Goal: Use online tool/utility: Utilize a website feature to perform a specific function

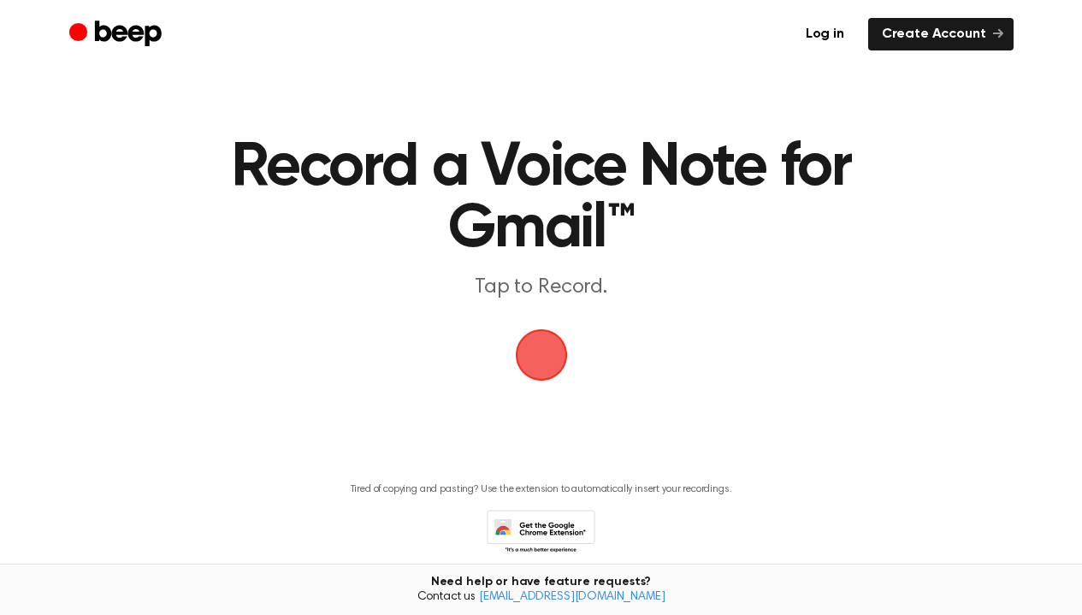
click at [547, 372] on span "button" at bounding box center [542, 355] width 96 height 96
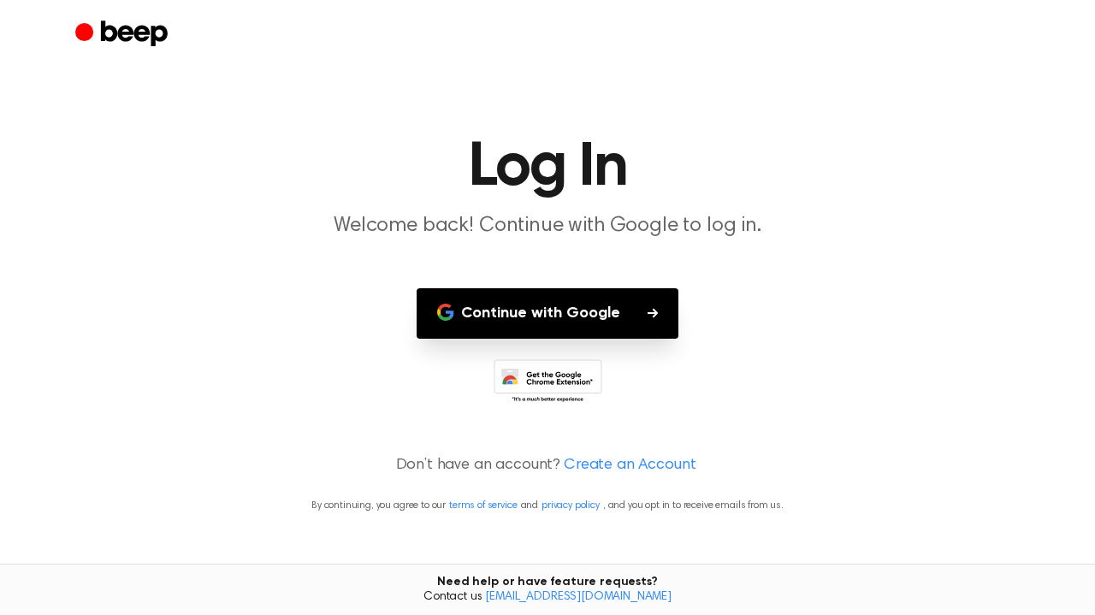
click at [565, 311] on button "Continue with Google" at bounding box center [548, 313] width 262 height 50
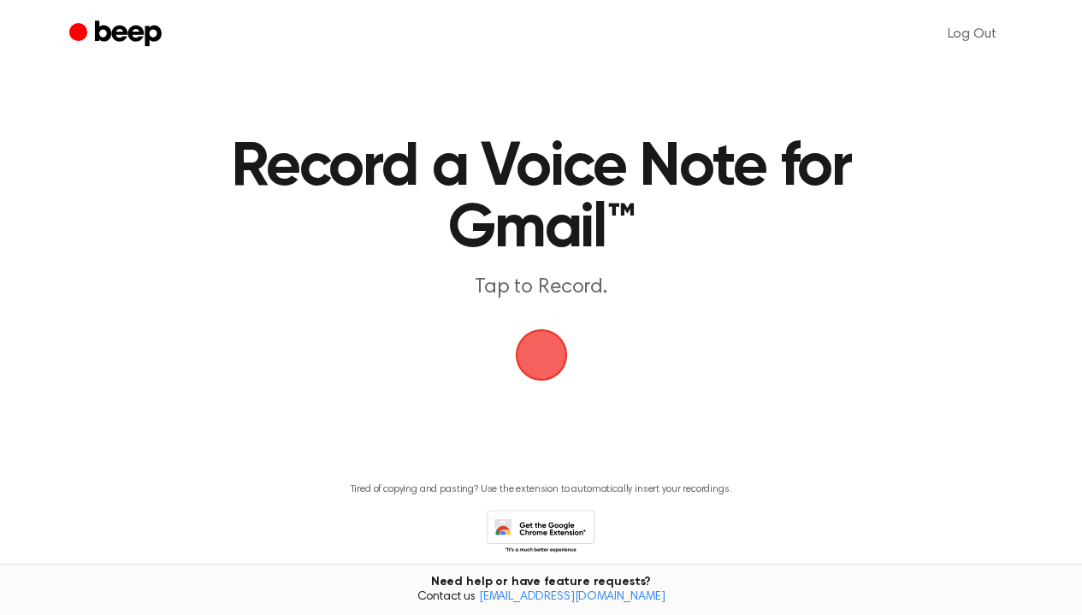
click at [544, 352] on span "button" at bounding box center [541, 354] width 75 height 75
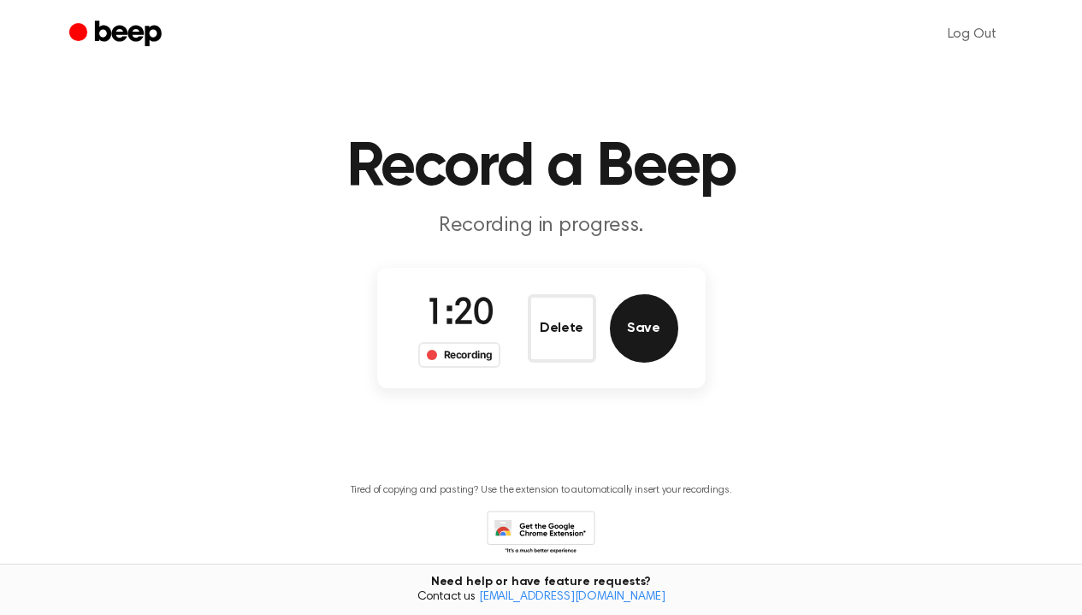
click at [647, 335] on button "Save" at bounding box center [644, 328] width 68 height 68
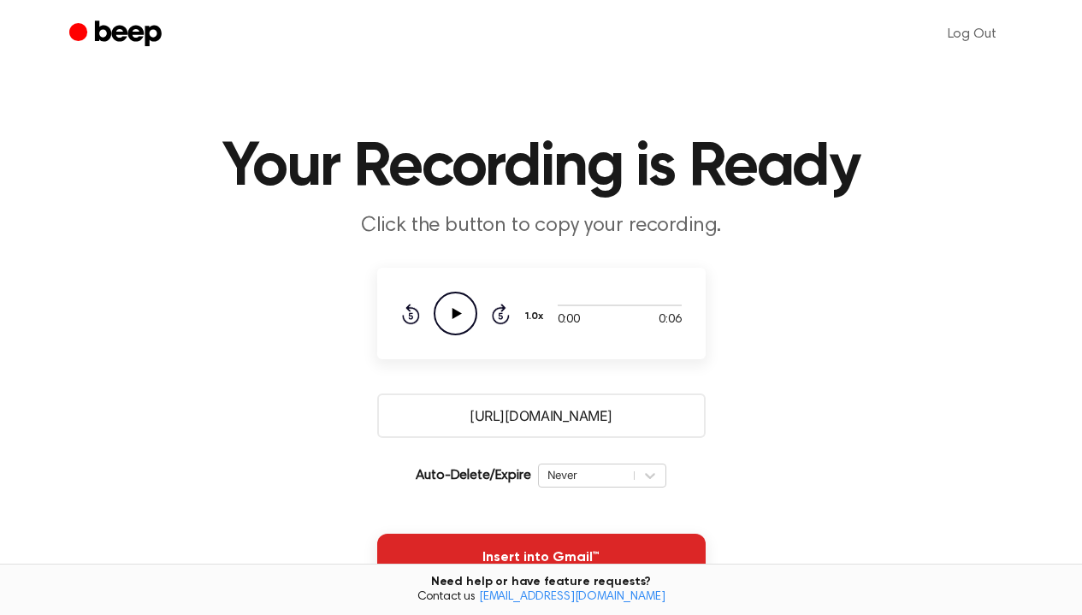
click at [539, 540] on button "Insert into Gmail™" at bounding box center [541, 558] width 329 height 48
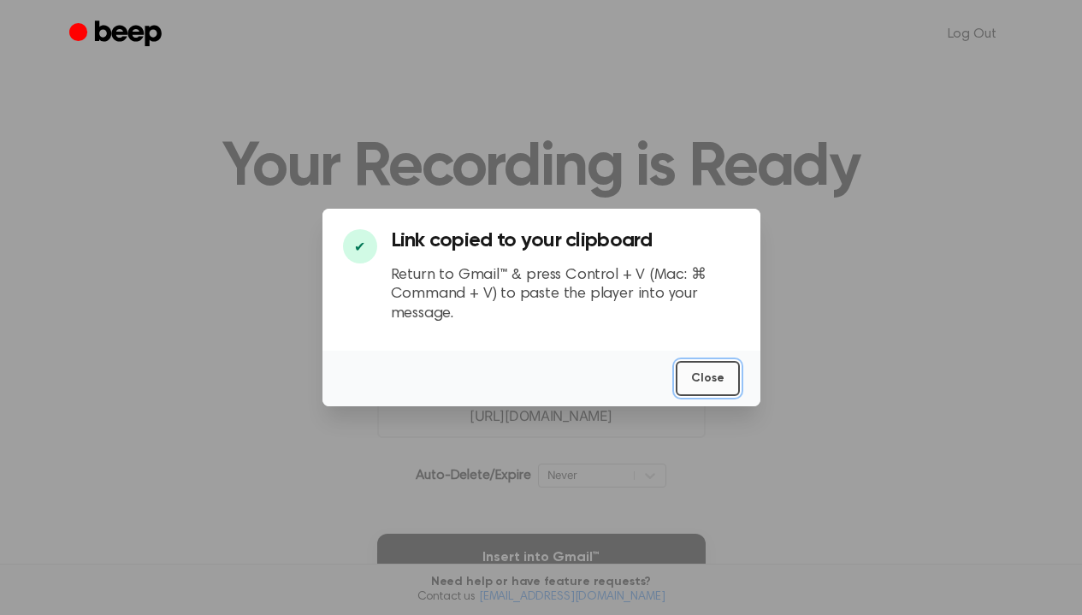
click at [709, 385] on button "Close" at bounding box center [708, 378] width 64 height 35
